Goal: Information Seeking & Learning: Learn about a topic

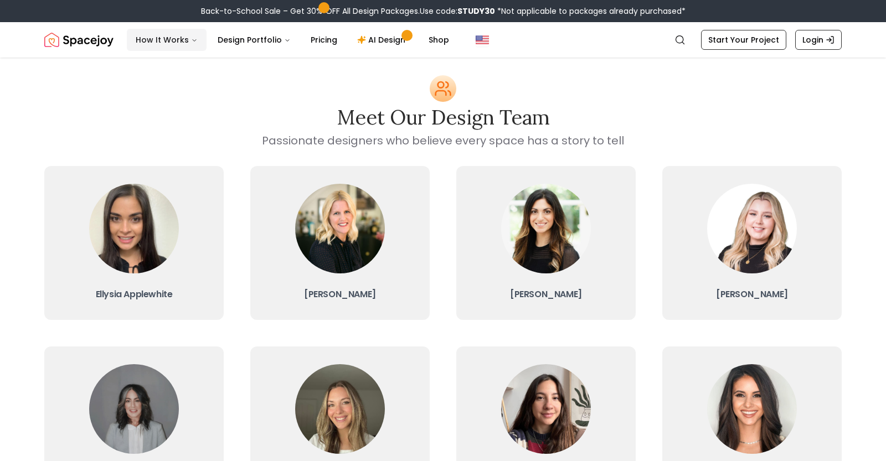
click at [164, 40] on button "How It Works" at bounding box center [167, 40] width 80 height 22
click at [167, 40] on button "How It Works" at bounding box center [167, 40] width 80 height 22
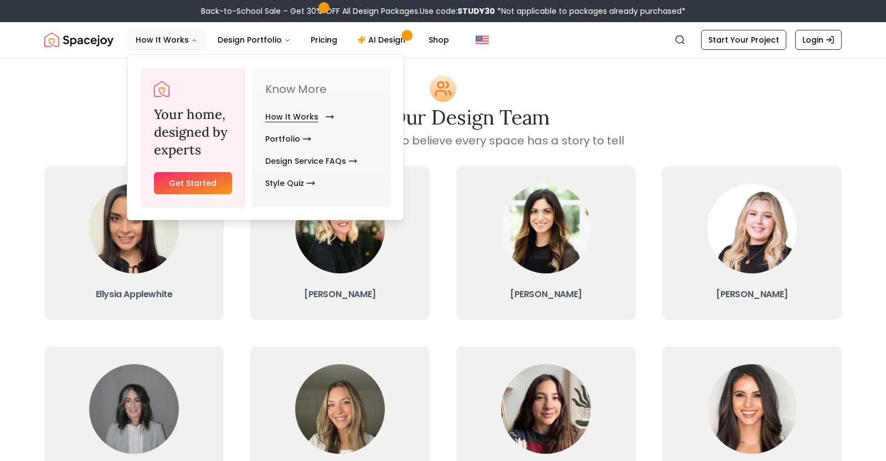
click at [306, 115] on link "How It Works" at bounding box center [297, 117] width 64 height 22
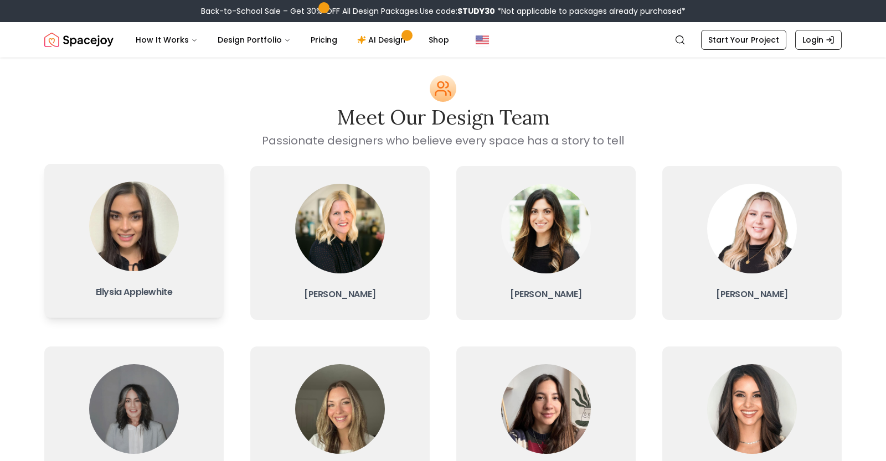
click at [144, 254] on img at bounding box center [134, 227] width 90 height 90
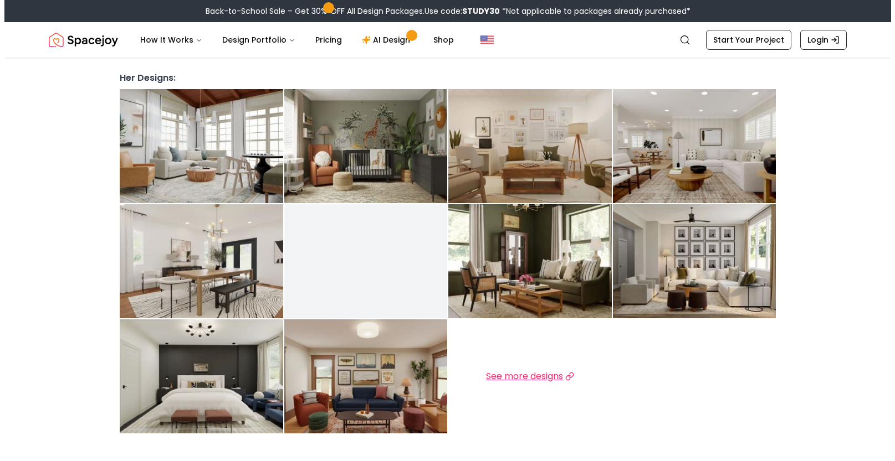
scroll to position [278, 0]
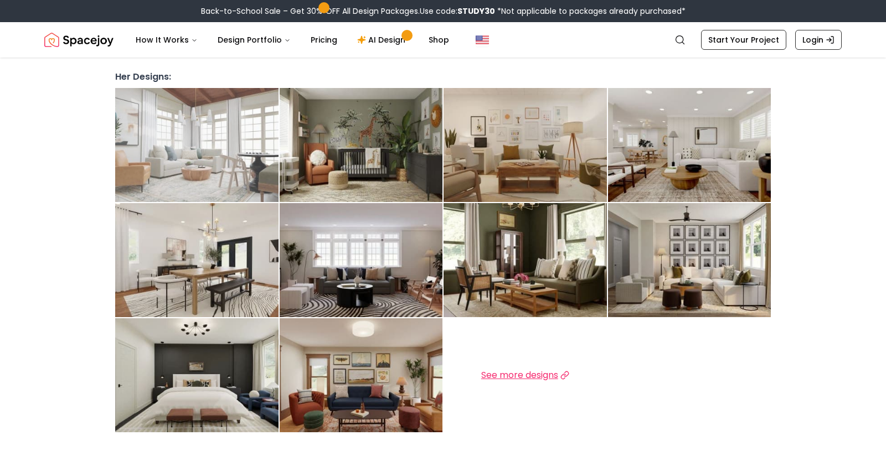
click at [211, 119] on img at bounding box center [196, 145] width 163 height 114
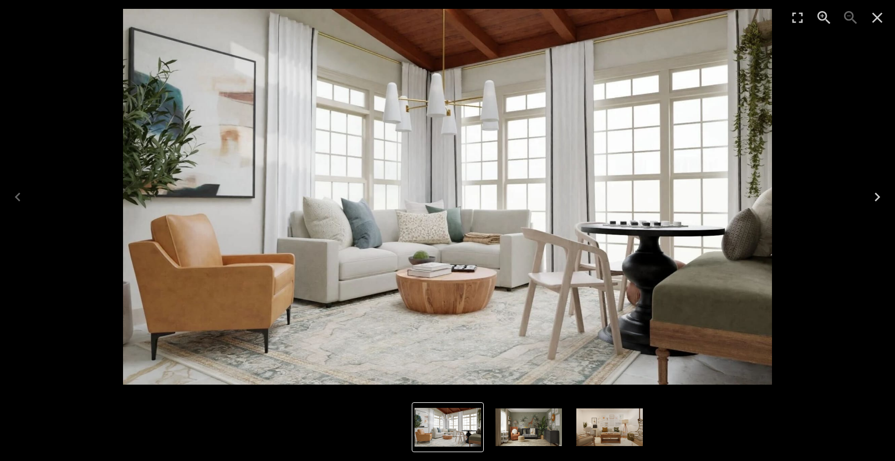
click at [875, 196] on icon "Next" at bounding box center [877, 197] width 18 height 18
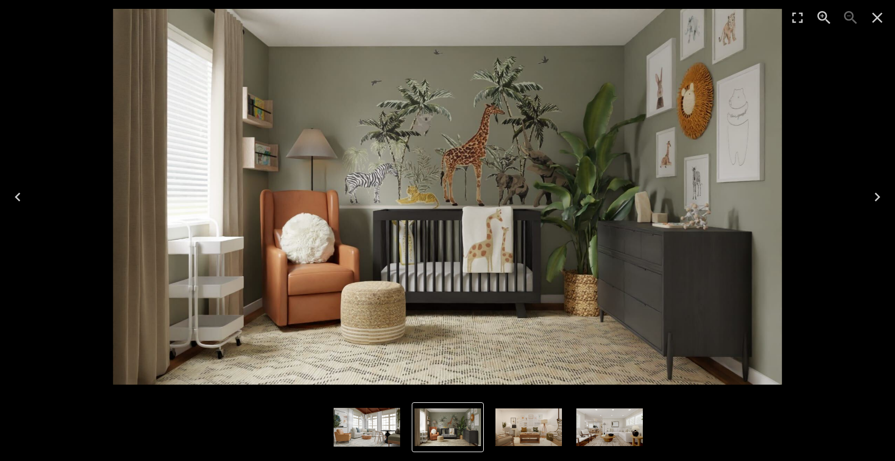
click at [875, 196] on icon "Next" at bounding box center [877, 197] width 18 height 18
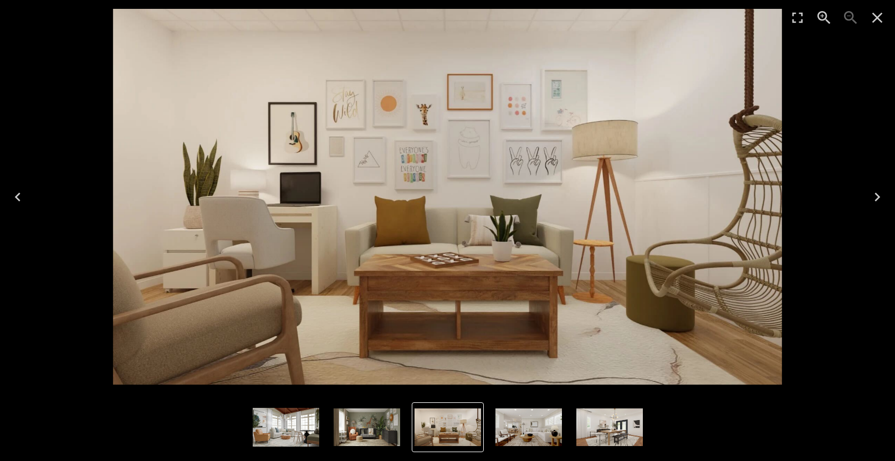
click at [875, 196] on icon "Next" at bounding box center [877, 197] width 18 height 18
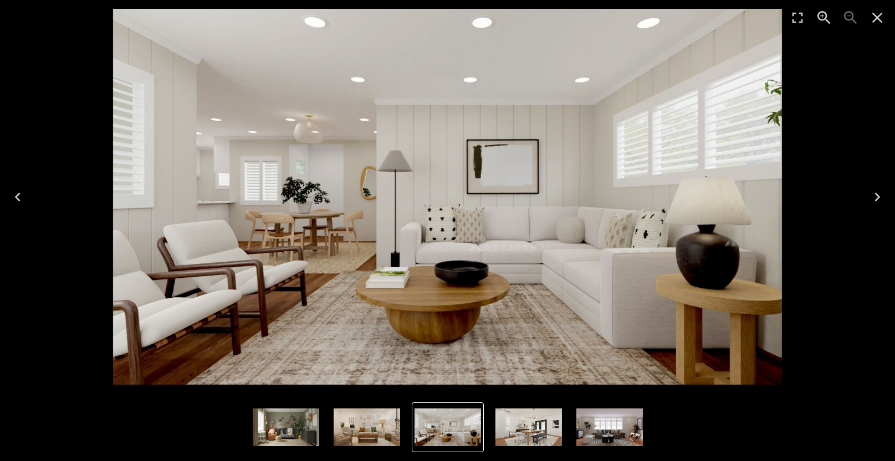
click at [879, 18] on icon "Close" at bounding box center [877, 18] width 18 height 18
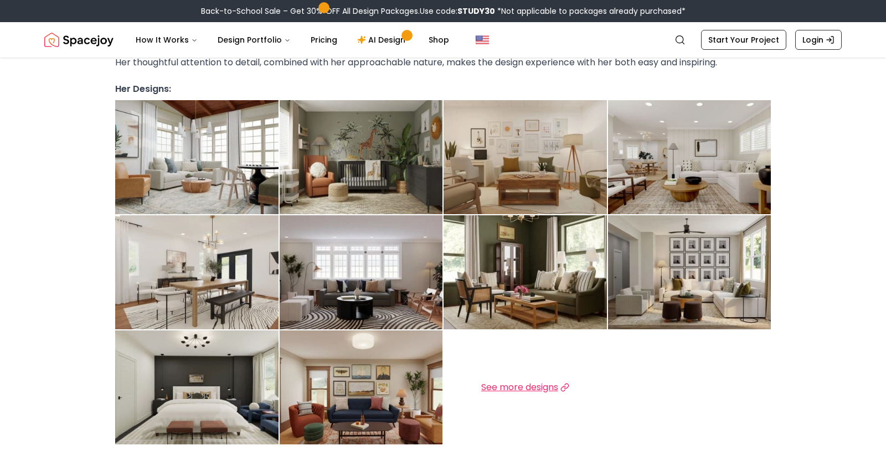
scroll to position [264, 0]
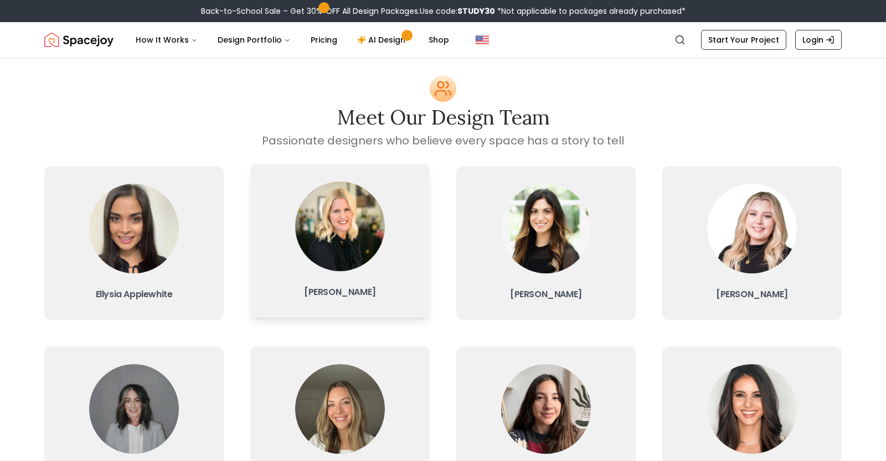
click at [336, 248] on img at bounding box center [340, 227] width 90 height 90
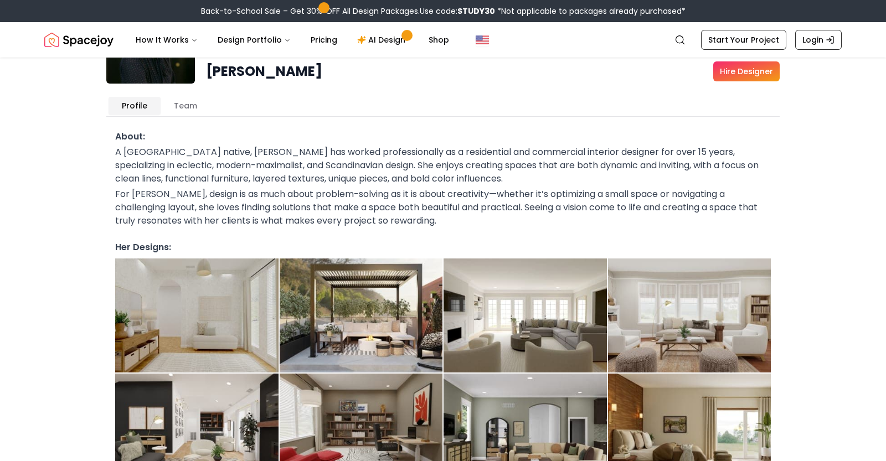
scroll to position [192, 0]
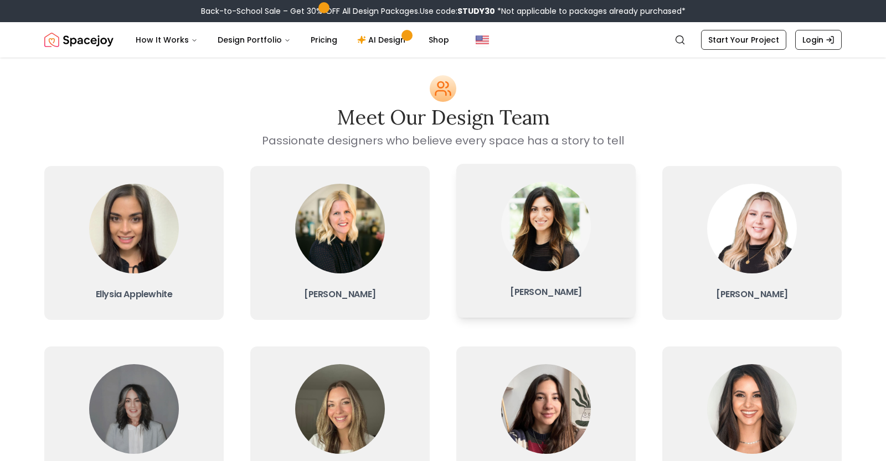
click at [542, 247] on img at bounding box center [546, 227] width 90 height 90
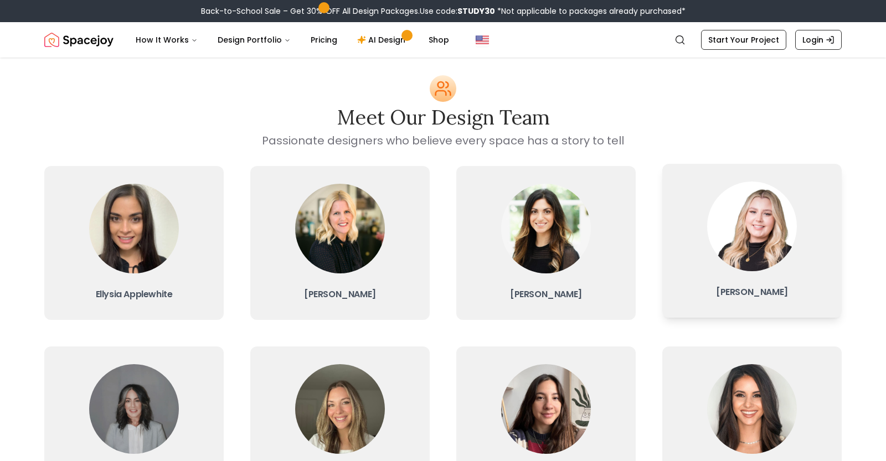
click at [735, 217] on img at bounding box center [752, 227] width 90 height 90
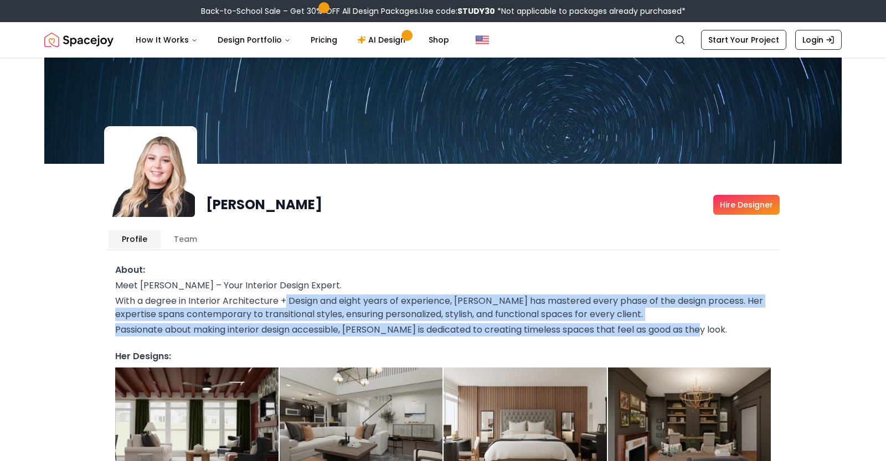
drag, startPoint x: 286, startPoint y: 305, endPoint x: 748, endPoint y: 327, distance: 462.5
click at [748, 326] on div "Meet [PERSON_NAME] – Your Interior Design Expert. With a degree in Interior Arc…" at bounding box center [443, 308] width 656 height 58
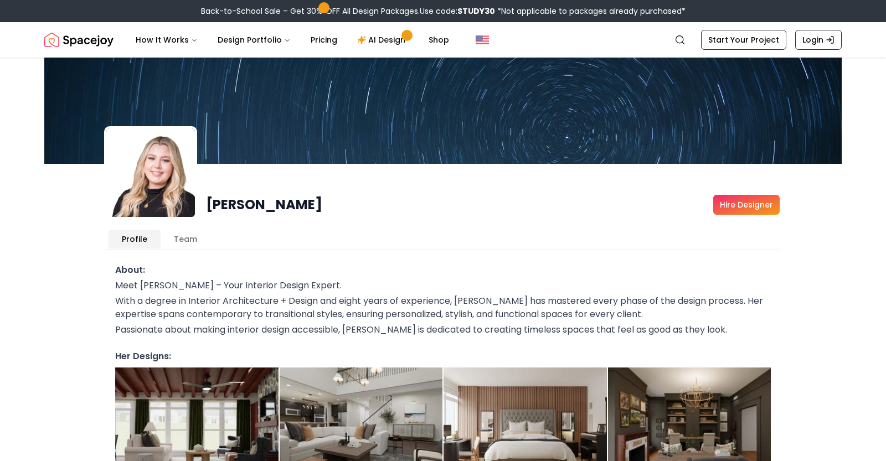
click at [781, 250] on div "[PERSON_NAME] Hire Designer [PERSON_NAME] Profile Team About: Meet [PERSON_NAME…" at bounding box center [443, 421] width 709 height 584
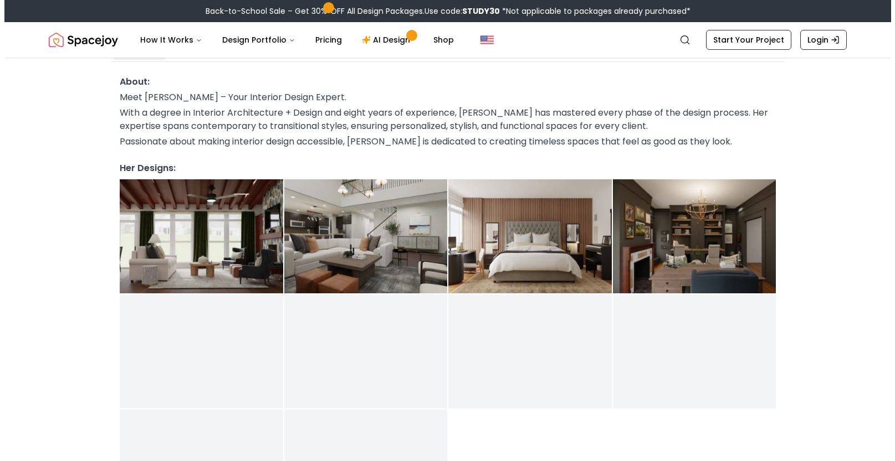
scroll to position [188, 0]
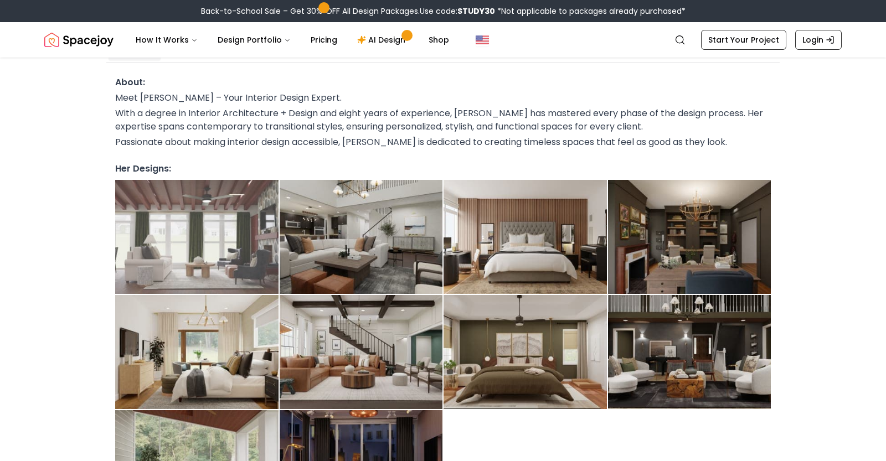
click at [183, 232] on img at bounding box center [196, 237] width 163 height 114
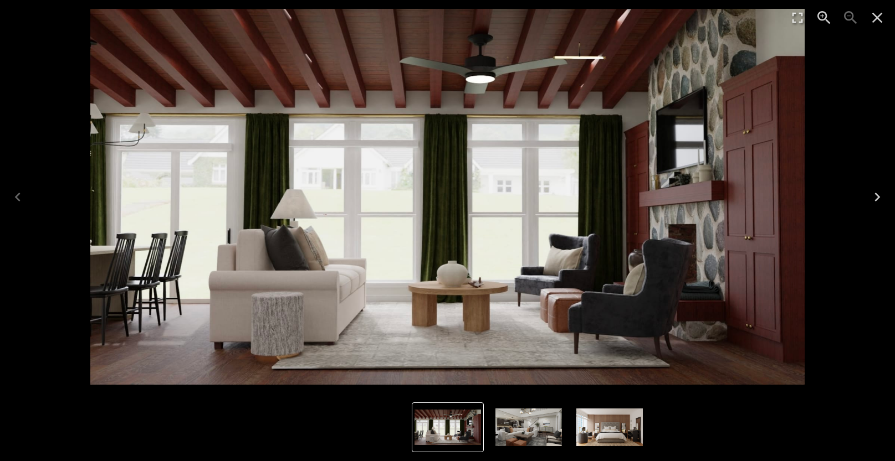
click at [875, 193] on icon "Next" at bounding box center [877, 197] width 6 height 9
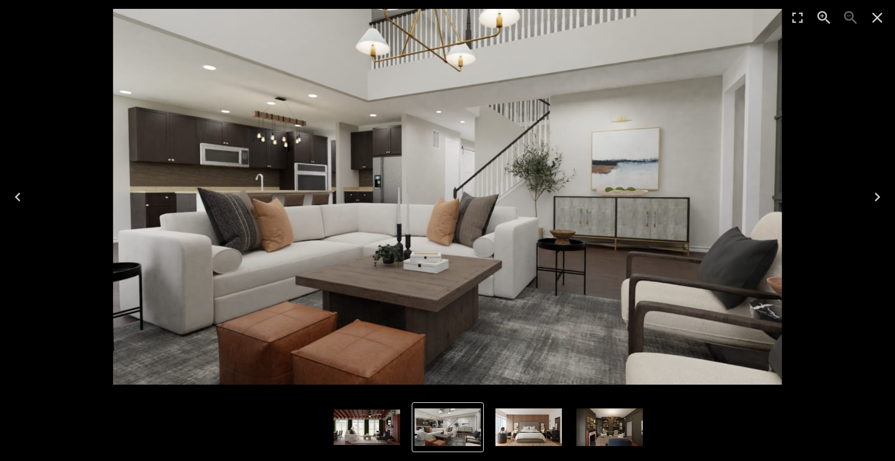
click at [875, 193] on icon "Next" at bounding box center [877, 197] width 6 height 9
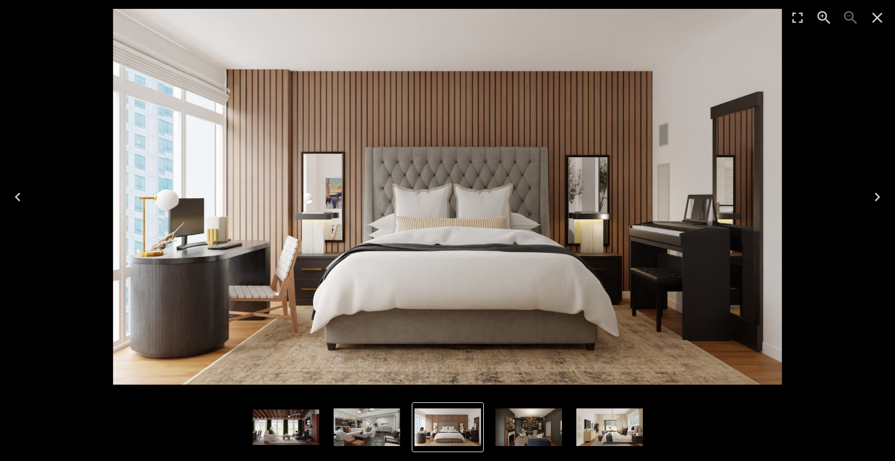
click at [875, 193] on icon "Next" at bounding box center [877, 197] width 6 height 9
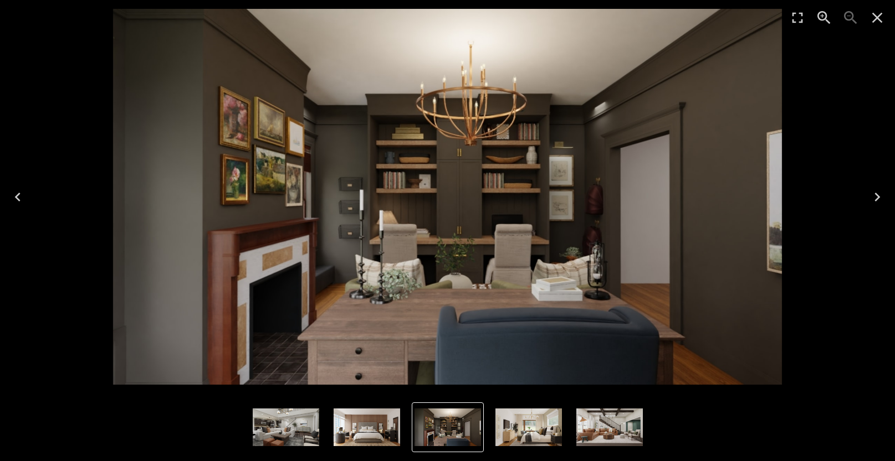
click at [875, 193] on icon "Next" at bounding box center [877, 197] width 6 height 9
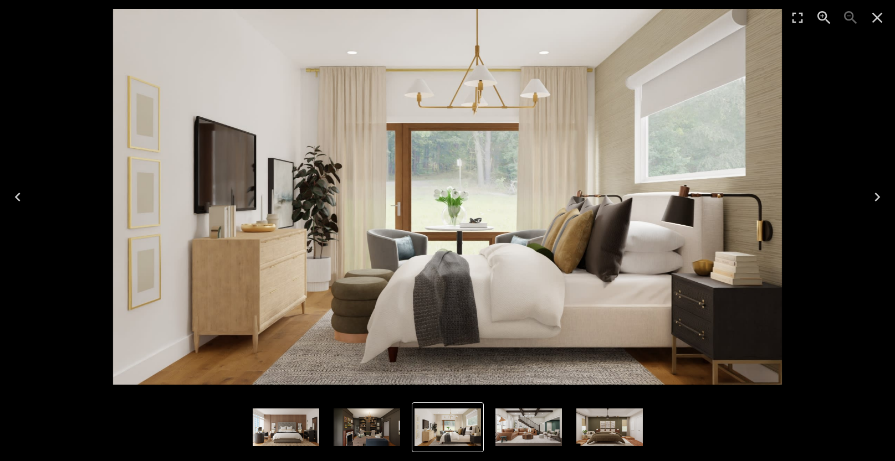
click at [875, 193] on icon "Next" at bounding box center [877, 197] width 6 height 9
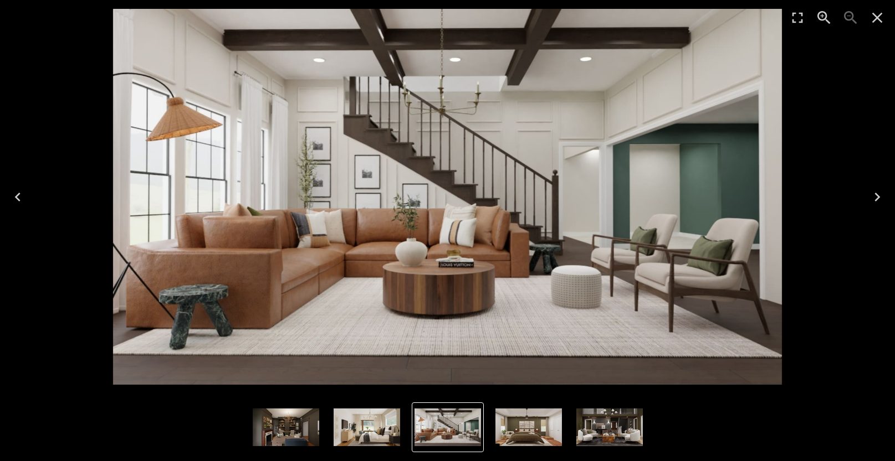
click at [875, 193] on icon "Next" at bounding box center [877, 197] width 6 height 9
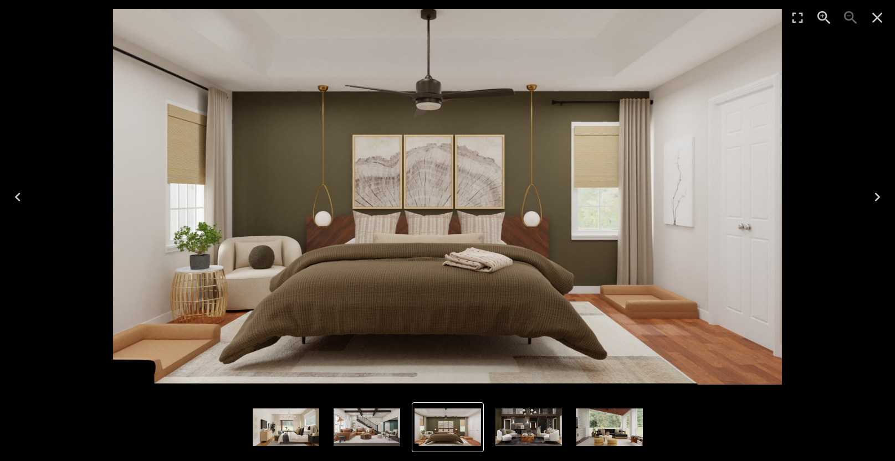
click at [875, 193] on icon "Next" at bounding box center [877, 197] width 6 height 9
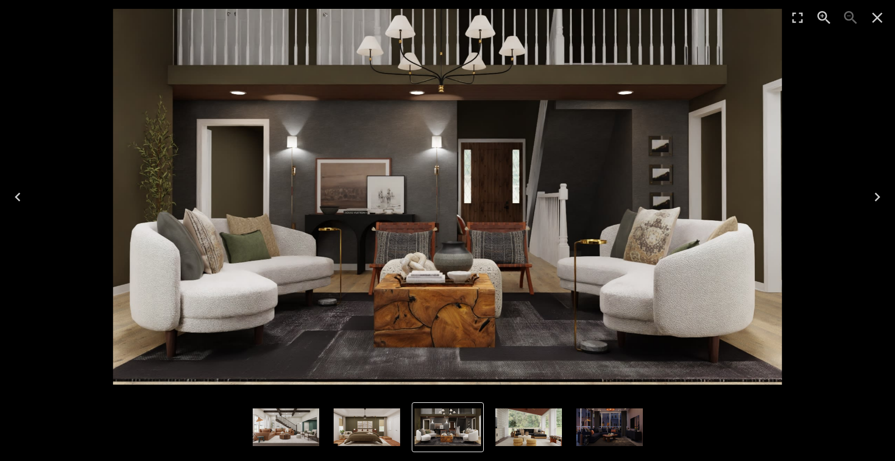
click at [875, 193] on icon "Next" at bounding box center [877, 197] width 6 height 9
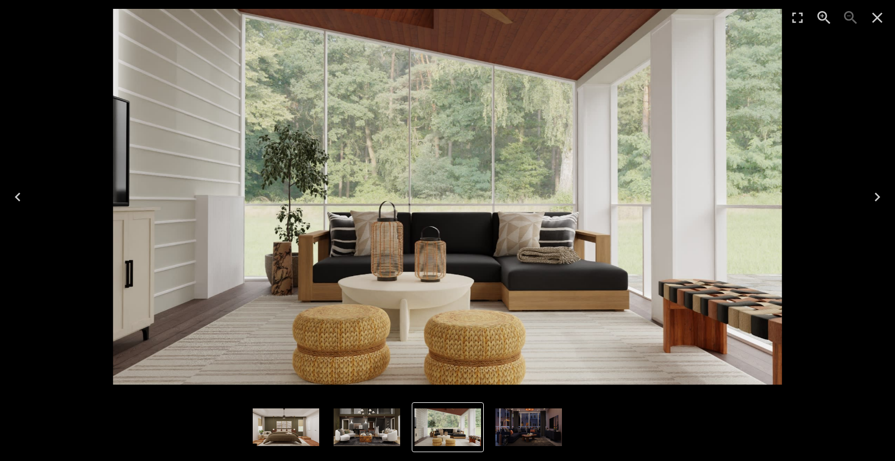
click at [875, 193] on icon "Next" at bounding box center [877, 197] width 6 height 9
